Goal: Find specific page/section: Find specific page/section

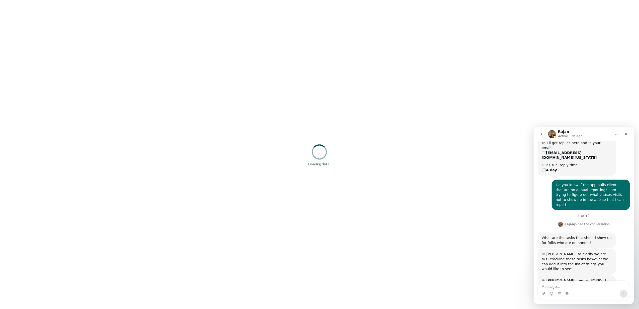
scroll to position [74, 0]
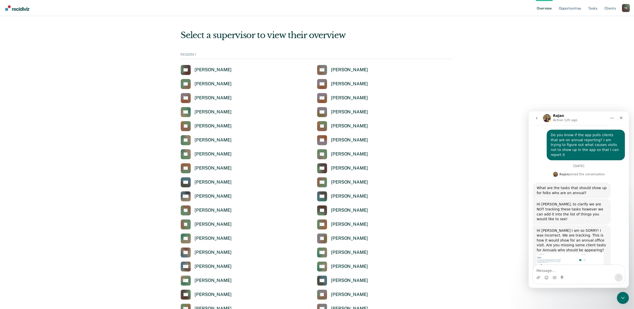
click at [563, 271] on textarea "Message…" at bounding box center [579, 269] width 92 height 9
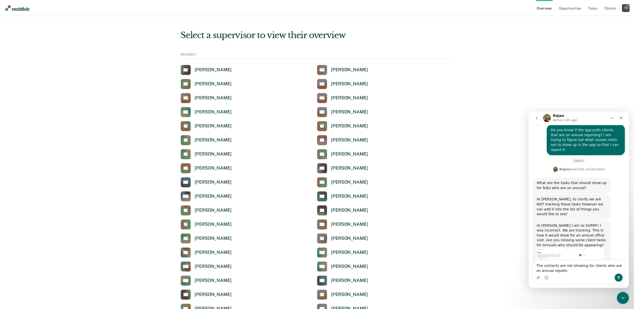
type textarea "The contacts are not showing for clients who are on annual repoting"
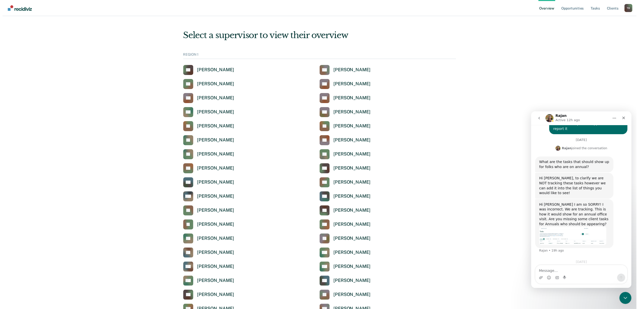
scroll to position [101, 0]
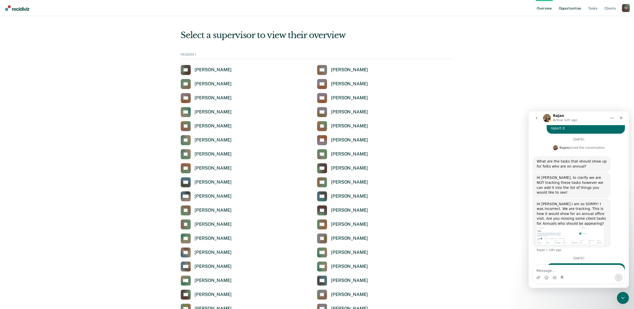
click at [567, 7] on link "Opportunities" at bounding box center [570, 8] width 24 height 16
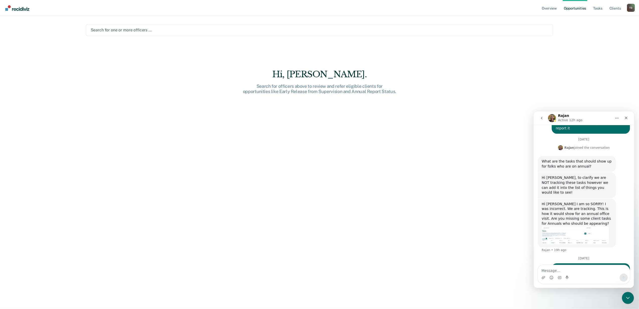
click at [103, 28] on div at bounding box center [320, 30] width 458 height 6
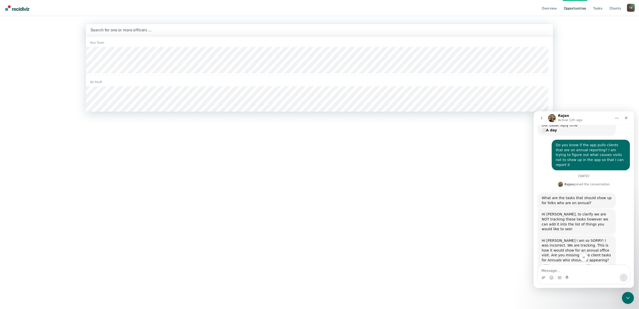
scroll to position [67, 0]
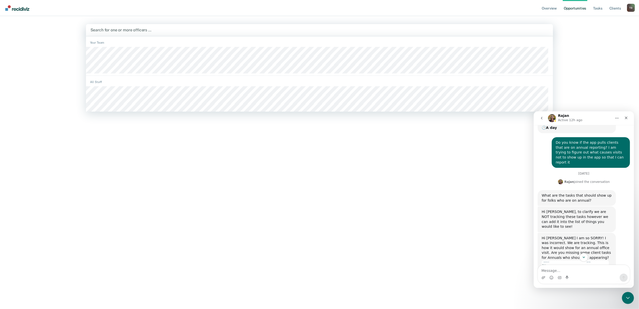
click at [163, 31] on div at bounding box center [320, 30] width 458 height 6
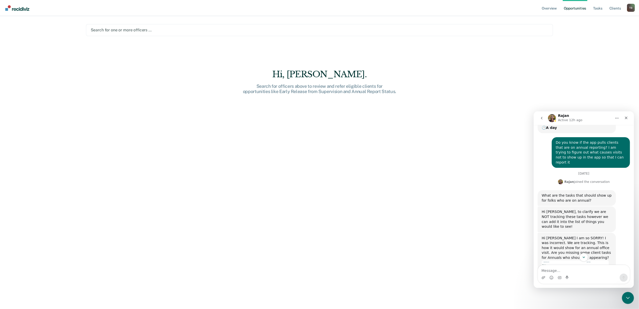
click at [127, 25] on div "Search for one or more officers …" at bounding box center [319, 30] width 467 height 12
click at [125, 29] on div at bounding box center [320, 30] width 458 height 6
click at [125, 28] on div at bounding box center [320, 30] width 458 height 6
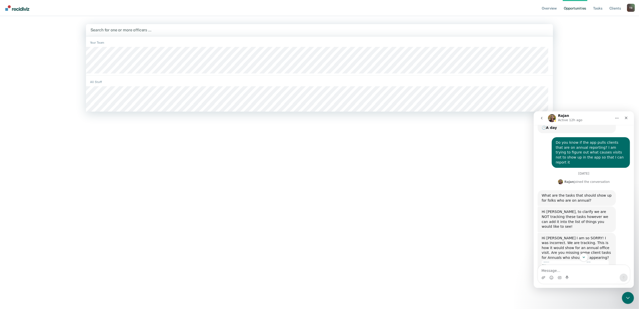
click at [130, 30] on div at bounding box center [320, 30] width 458 height 6
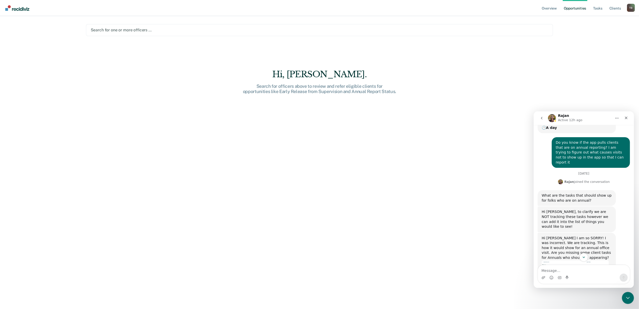
click at [130, 30] on div at bounding box center [320, 30] width 458 height 6
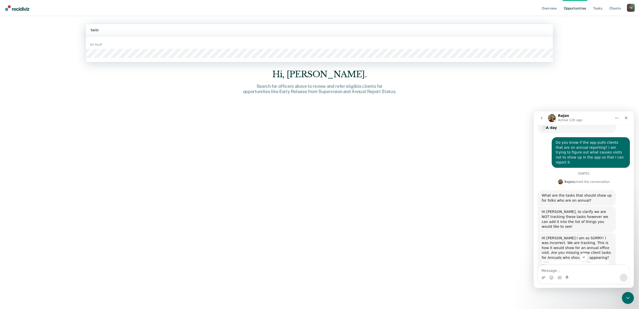
type input "twine"
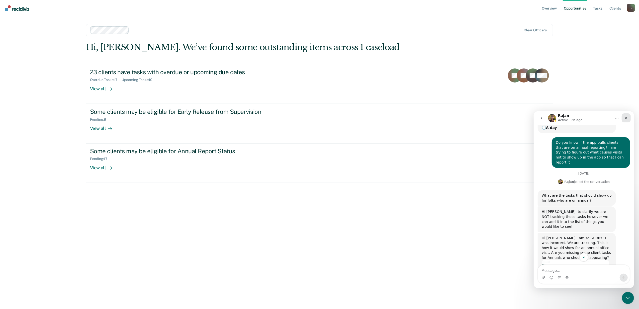
click at [627, 117] on icon "Close" at bounding box center [626, 118] width 4 height 4
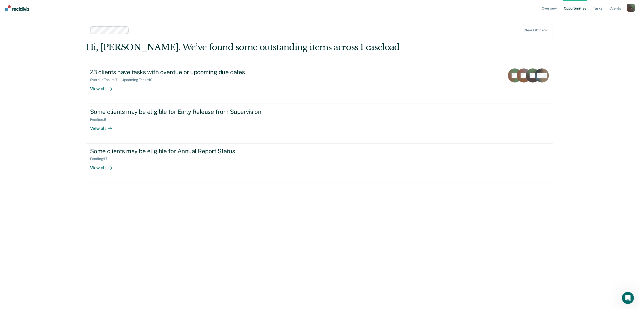
scroll to position [101, 0]
click at [173, 33] on div at bounding box center [326, 30] width 390 height 6
click at [616, 96] on div "Overview Opportunities Tasks Client s [PERSON_NAME] Profile How it works Log Ou…" at bounding box center [319, 154] width 639 height 309
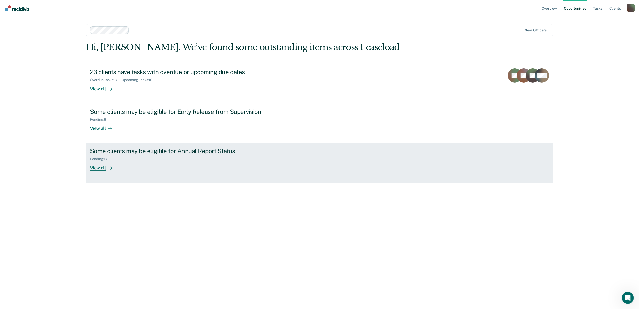
click at [95, 170] on div "View all" at bounding box center [104, 166] width 28 height 10
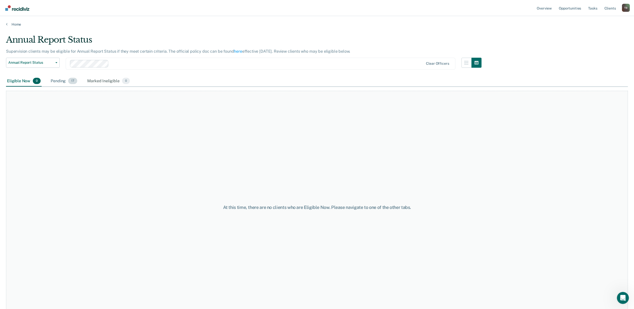
drag, startPoint x: 69, startPoint y: 70, endPoint x: 63, endPoint y: 81, distance: 12.6
click at [63, 81] on div "Annual Report Status Supervision clients may be eligible for Annual Report Stat…" at bounding box center [317, 153] width 622 height 237
drag, startPoint x: 63, startPoint y: 81, endPoint x: 49, endPoint y: 62, distance: 23.1
click at [49, 62] on span "Annual Report Status" at bounding box center [30, 62] width 45 height 4
click at [40, 73] on div "Early Release from Supervision" at bounding box center [35, 75] width 51 height 8
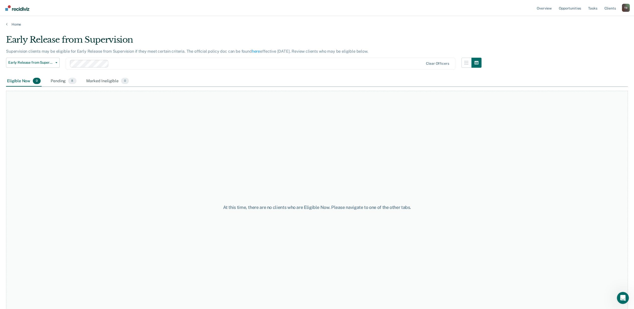
click at [217, 76] on div "Eligible Now 0 Pending 8 Marked Ineligible 0" at bounding box center [317, 81] width 622 height 11
click at [12, 25] on link "Home" at bounding box center [317, 24] width 622 height 5
